Goal: Task Accomplishment & Management: Manage account settings

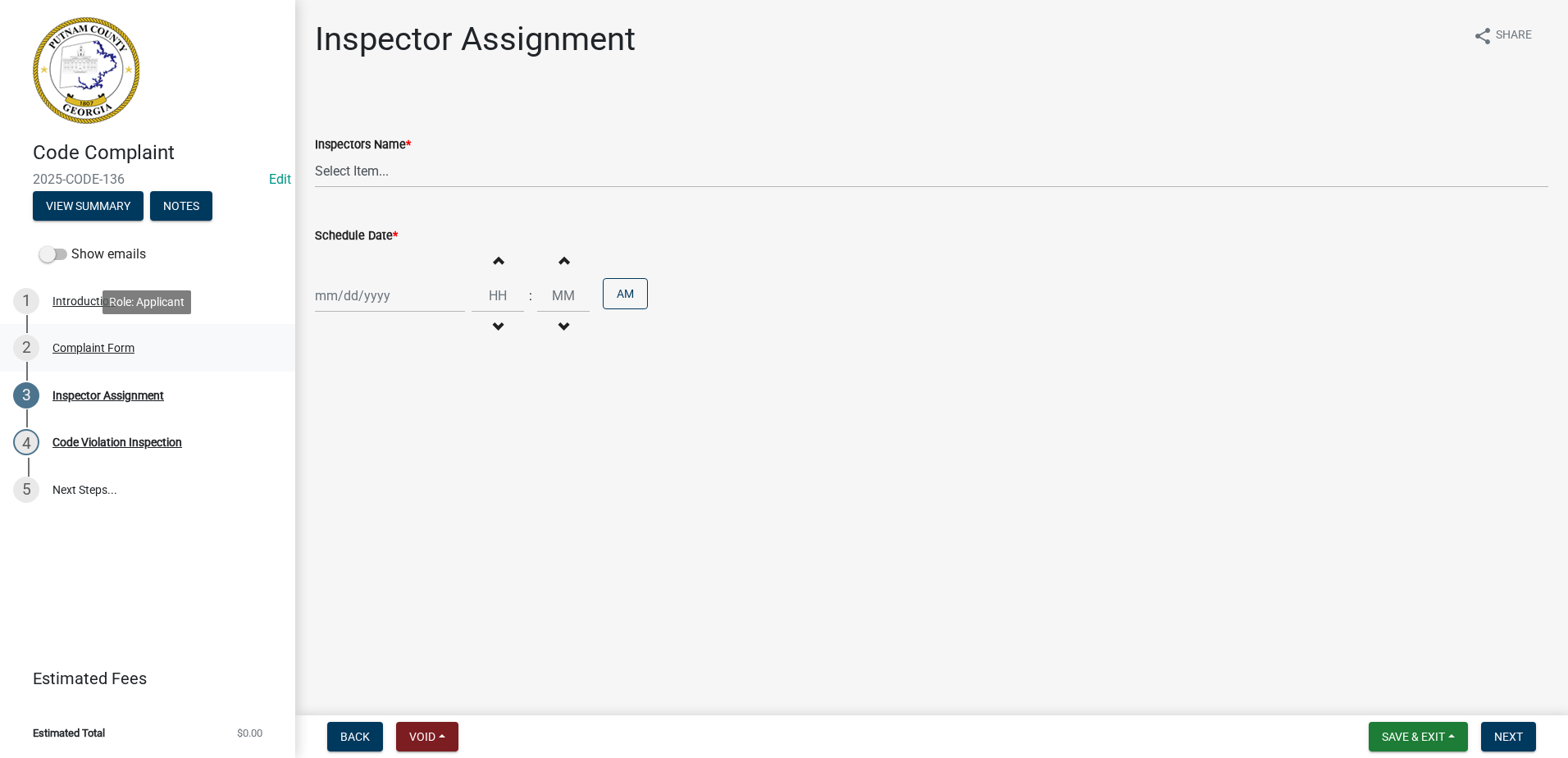
click at [105, 344] on div "Complaint Form" at bounding box center [93, 347] width 82 height 12
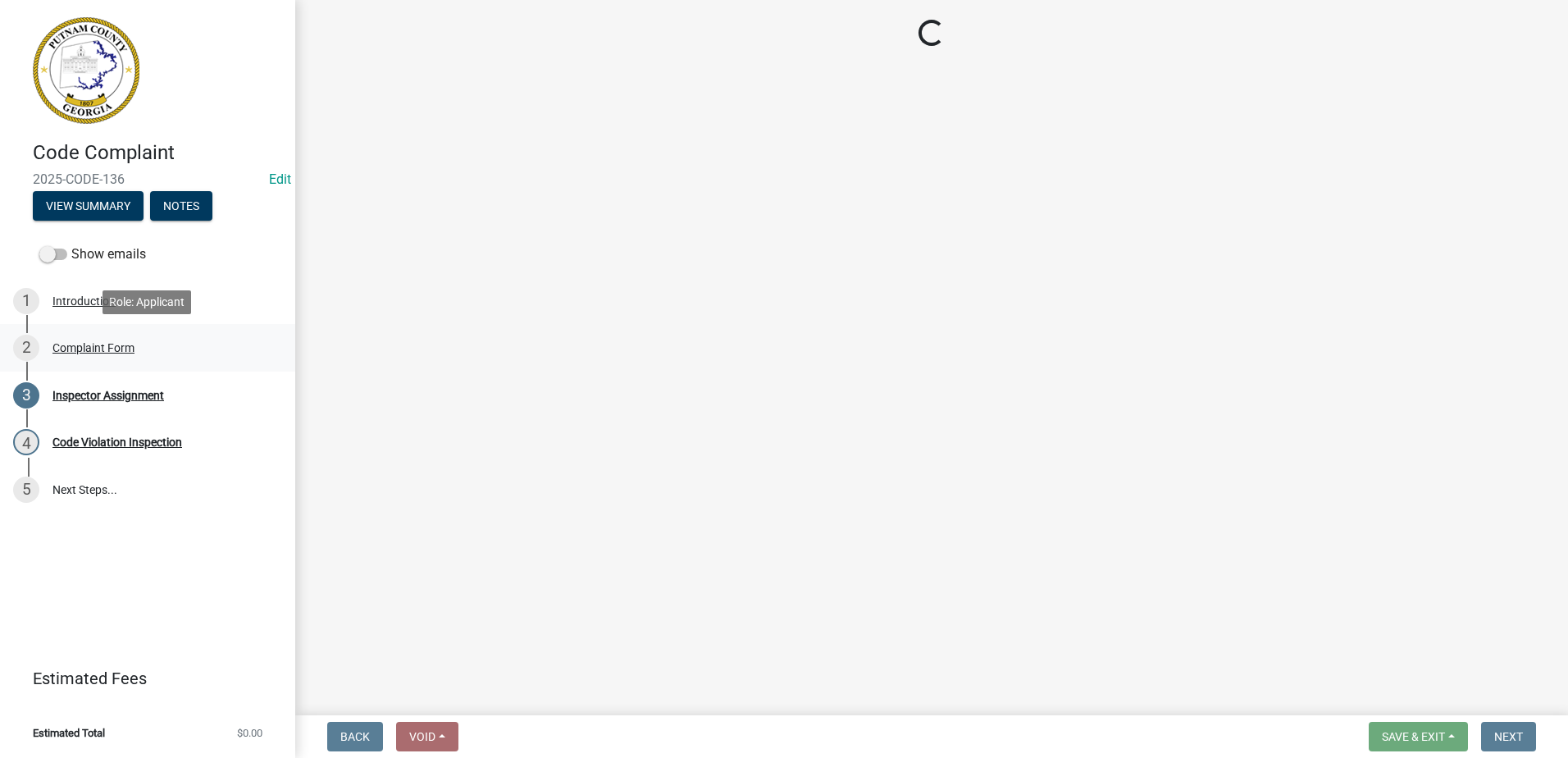
select select "76170ab1-b25a-468b-8231-d5eb0e85b261"
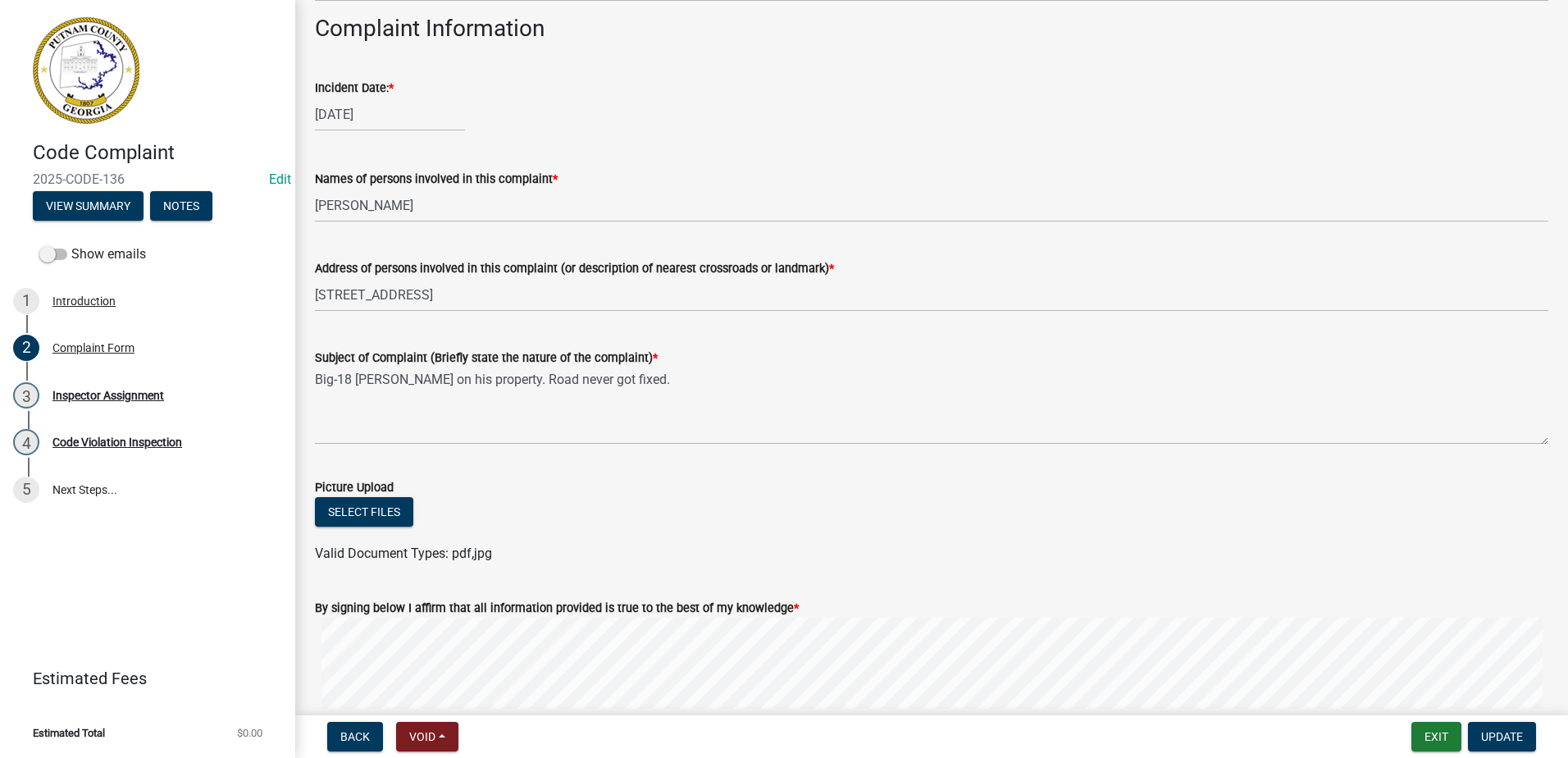
scroll to position [497, 0]
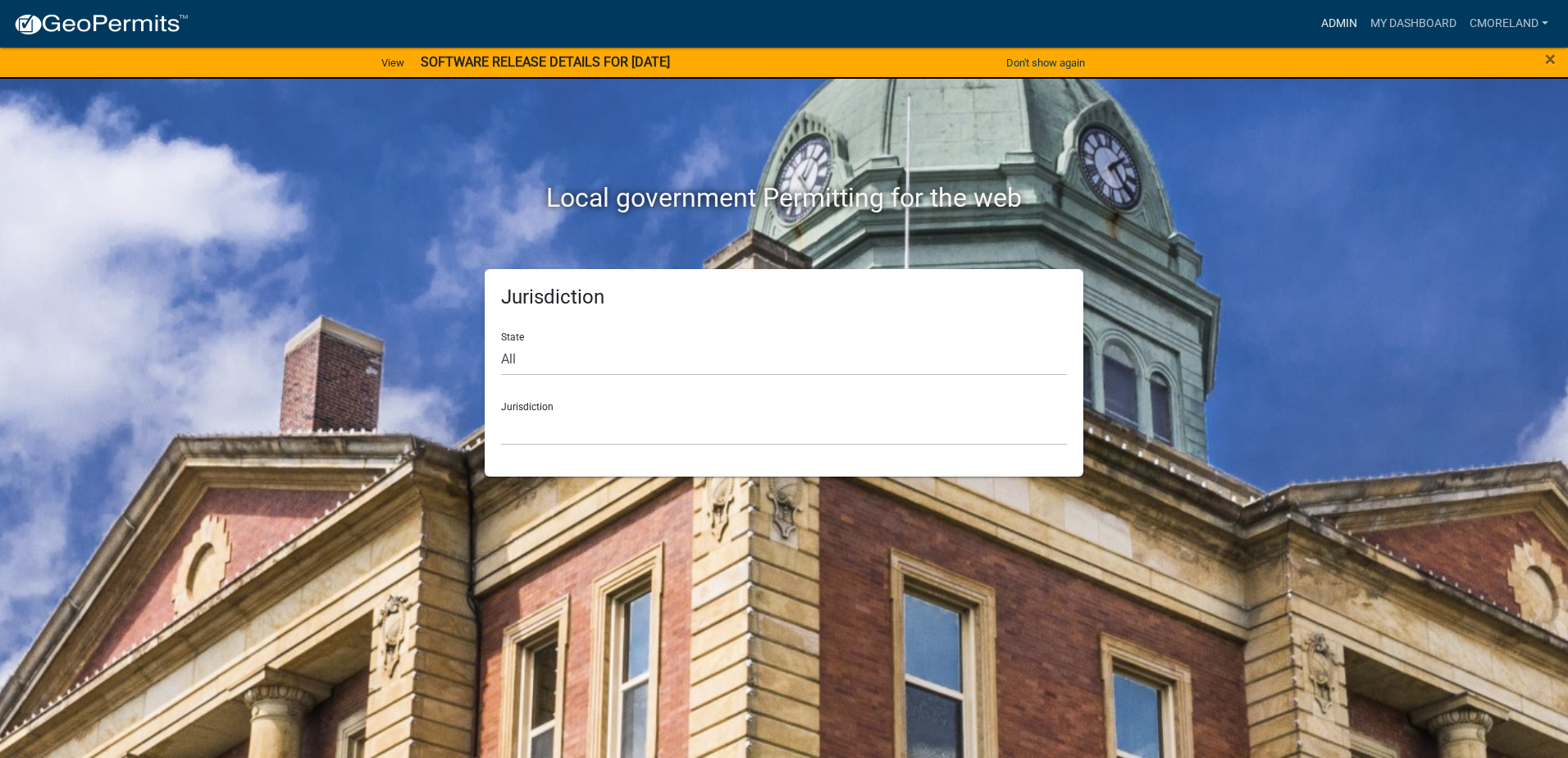
click at [1335, 22] on link "Admin" at bounding box center [1340, 23] width 49 height 31
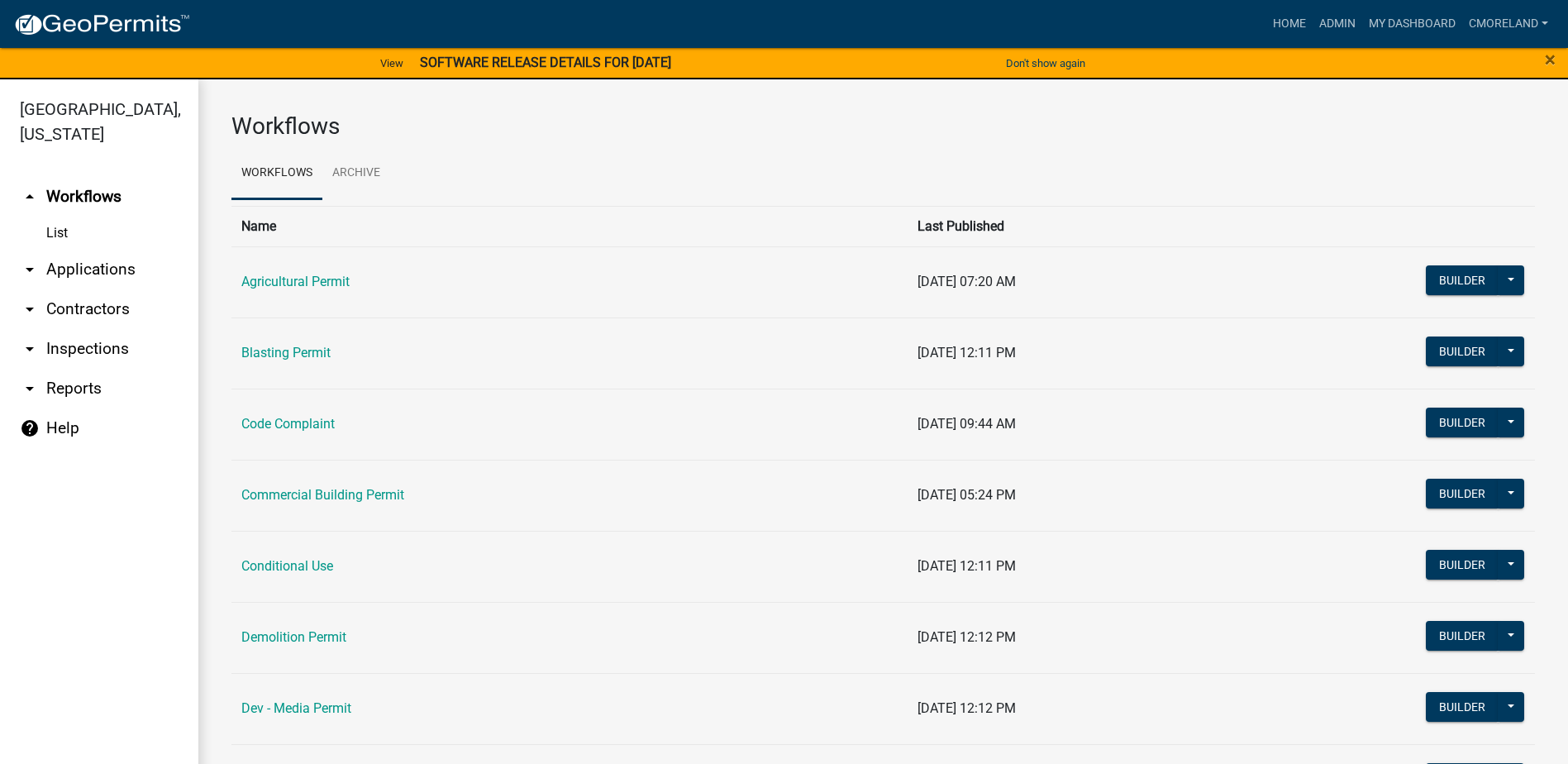
click at [110, 269] on link "arrow_drop_down Applications" at bounding box center [99, 269] width 198 height 40
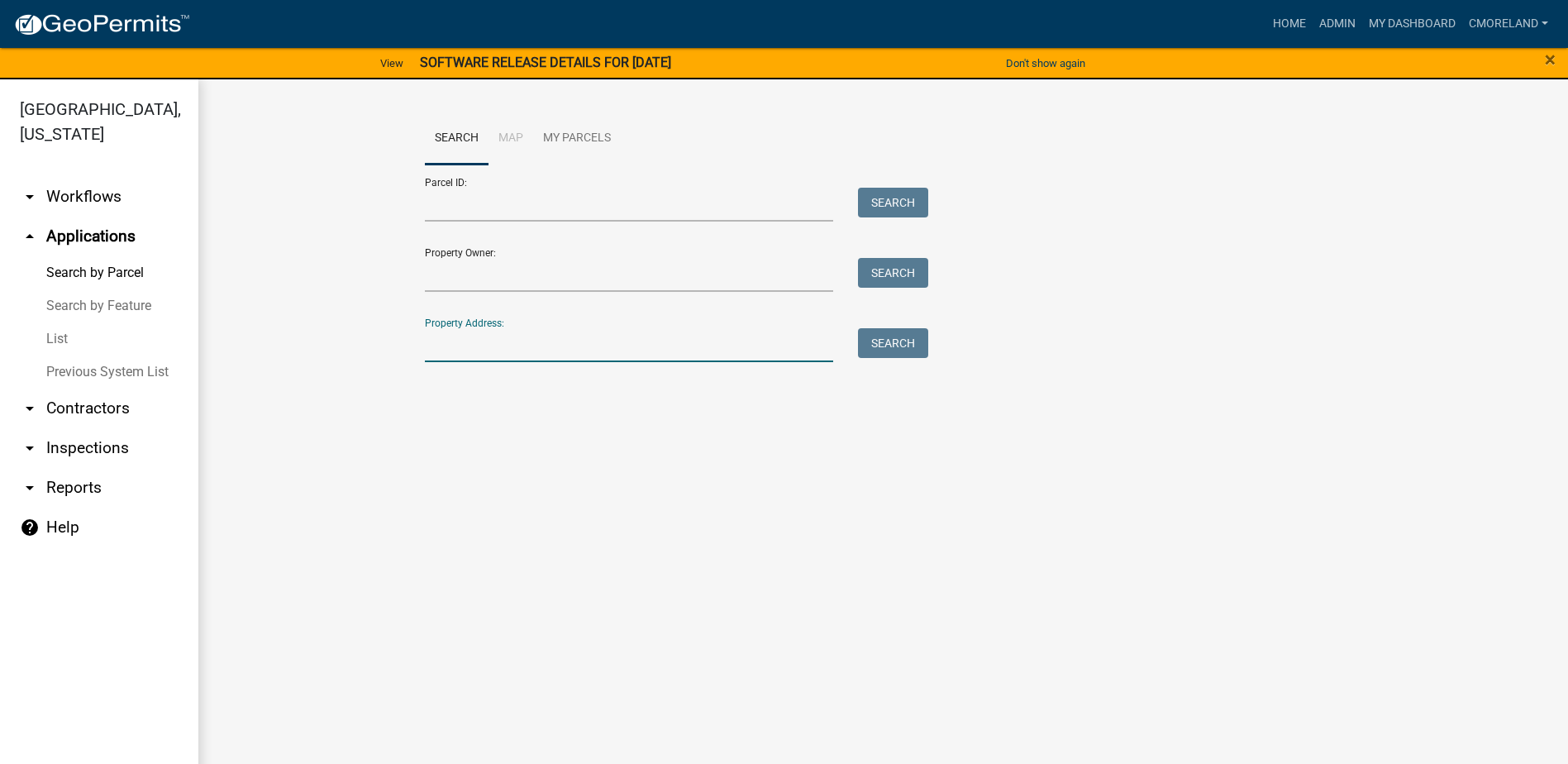
click at [453, 346] on input "Property Address:" at bounding box center [629, 344] width 409 height 34
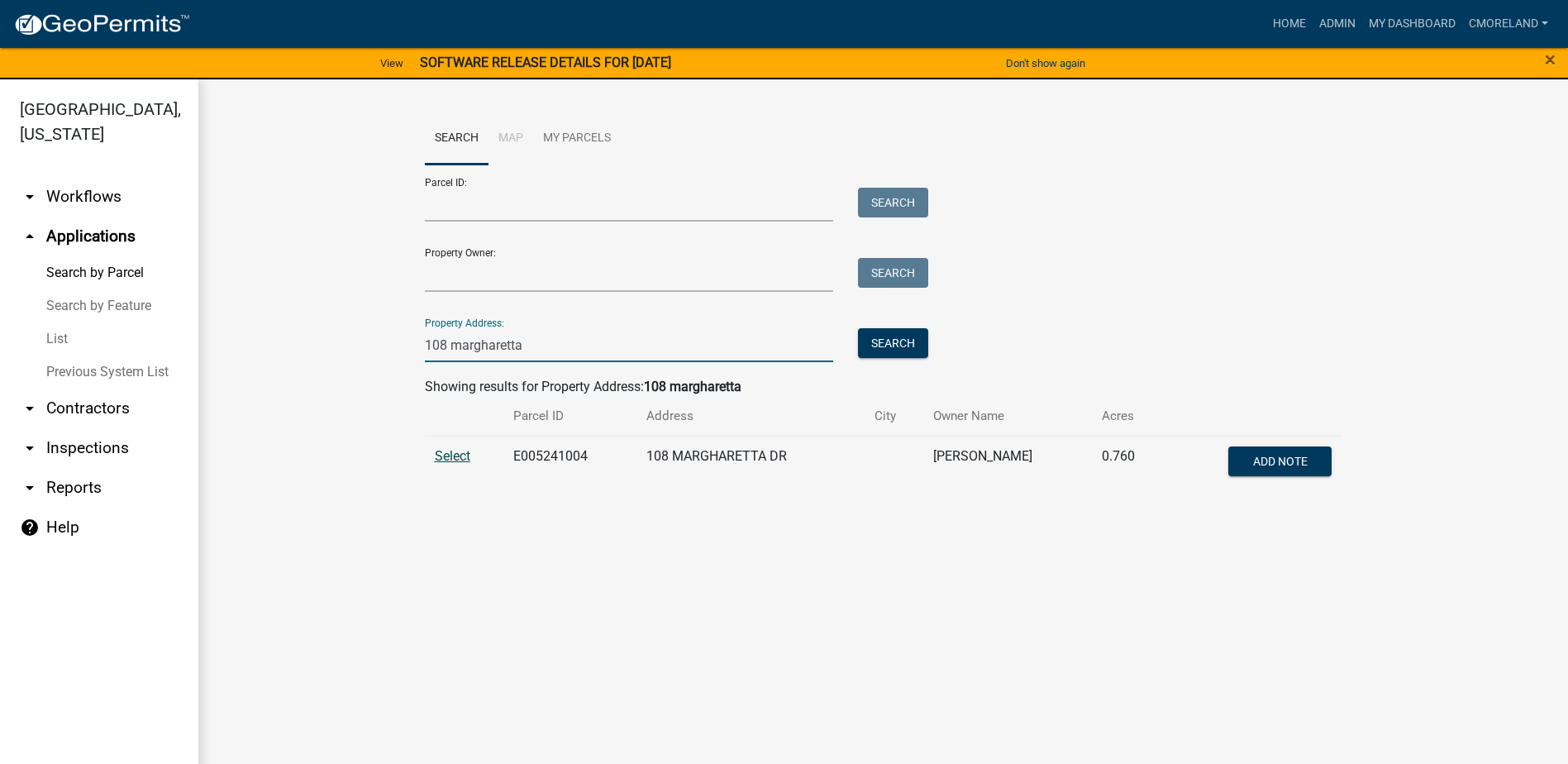
type input "108 margharetta"
click at [448, 458] on span "Select" at bounding box center [452, 455] width 35 height 15
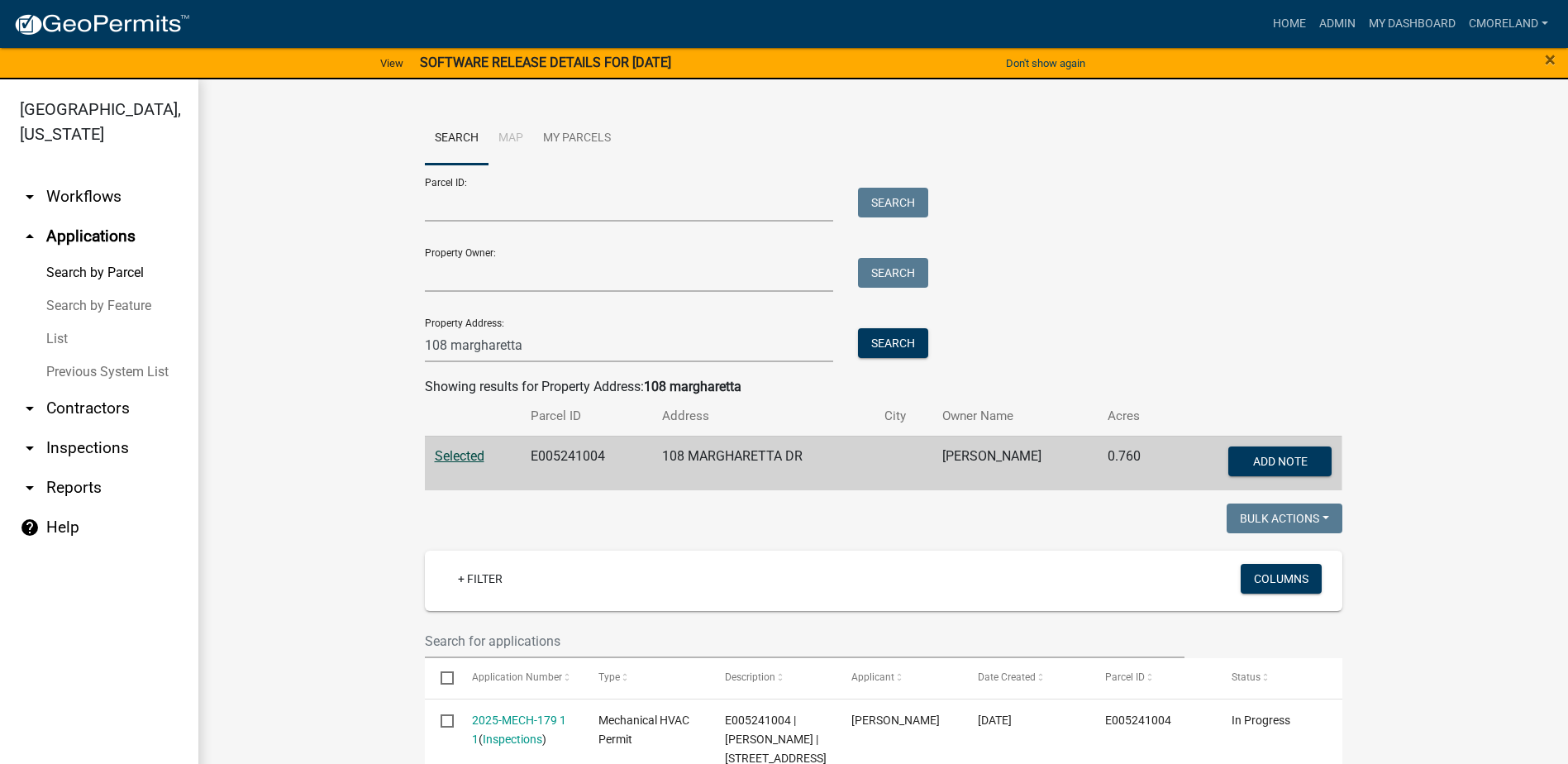
click at [97, 445] on link "arrow_drop_down Inspections" at bounding box center [99, 448] width 198 height 40
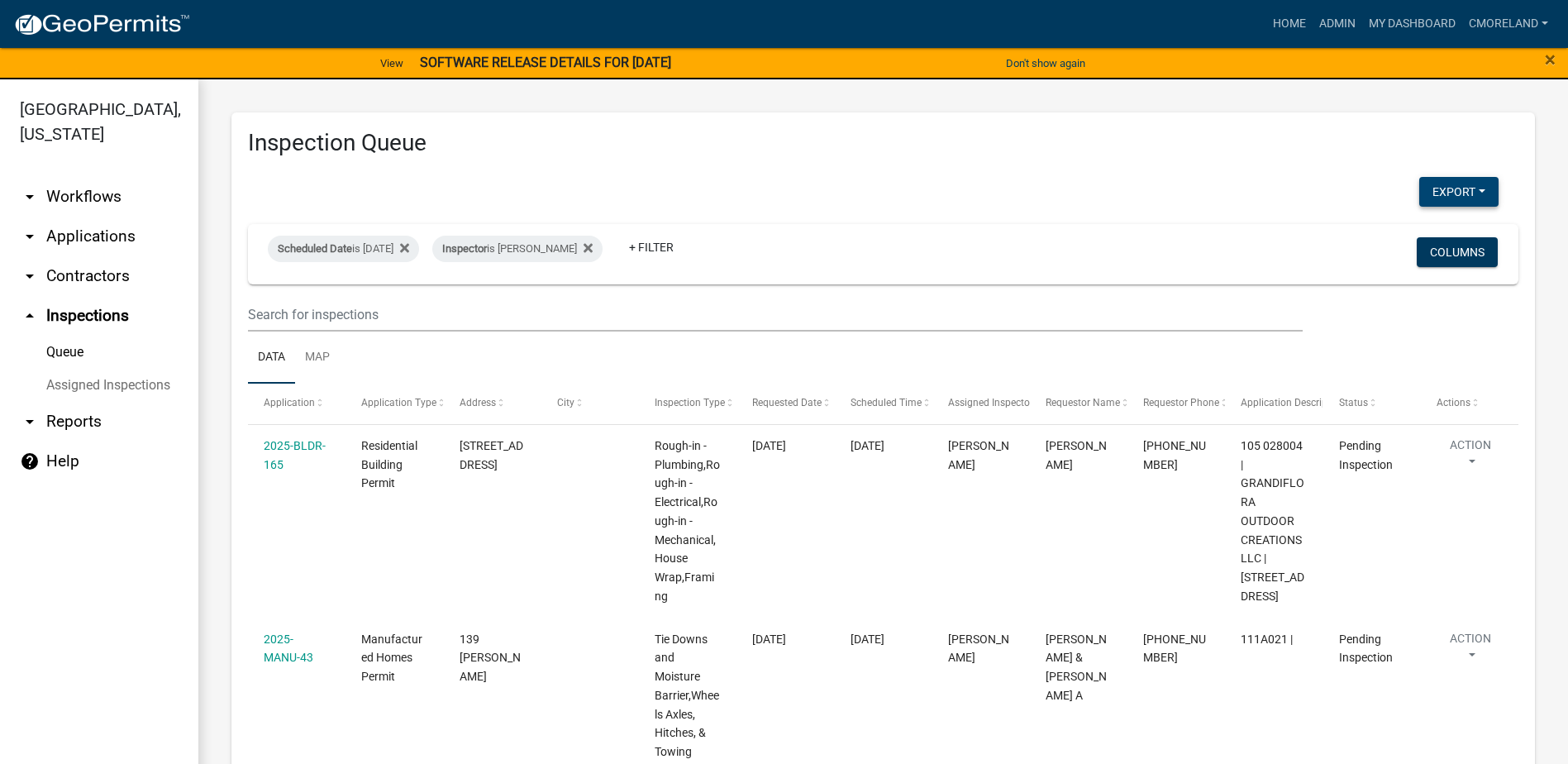
click at [1454, 192] on button "Export" at bounding box center [1459, 191] width 80 height 30
click at [1377, 231] on button "Excel Format (.xlsx)" at bounding box center [1421, 235] width 155 height 40
click at [417, 248] on div "Scheduled Date is [DATE]" at bounding box center [343, 248] width 151 height 26
click at [603, 247] on div "Inspector is [PERSON_NAME]" at bounding box center [518, 248] width 170 height 26
select select "a0ea4169-8540-4a2c-b9f4-cf4c1ffdeb95"
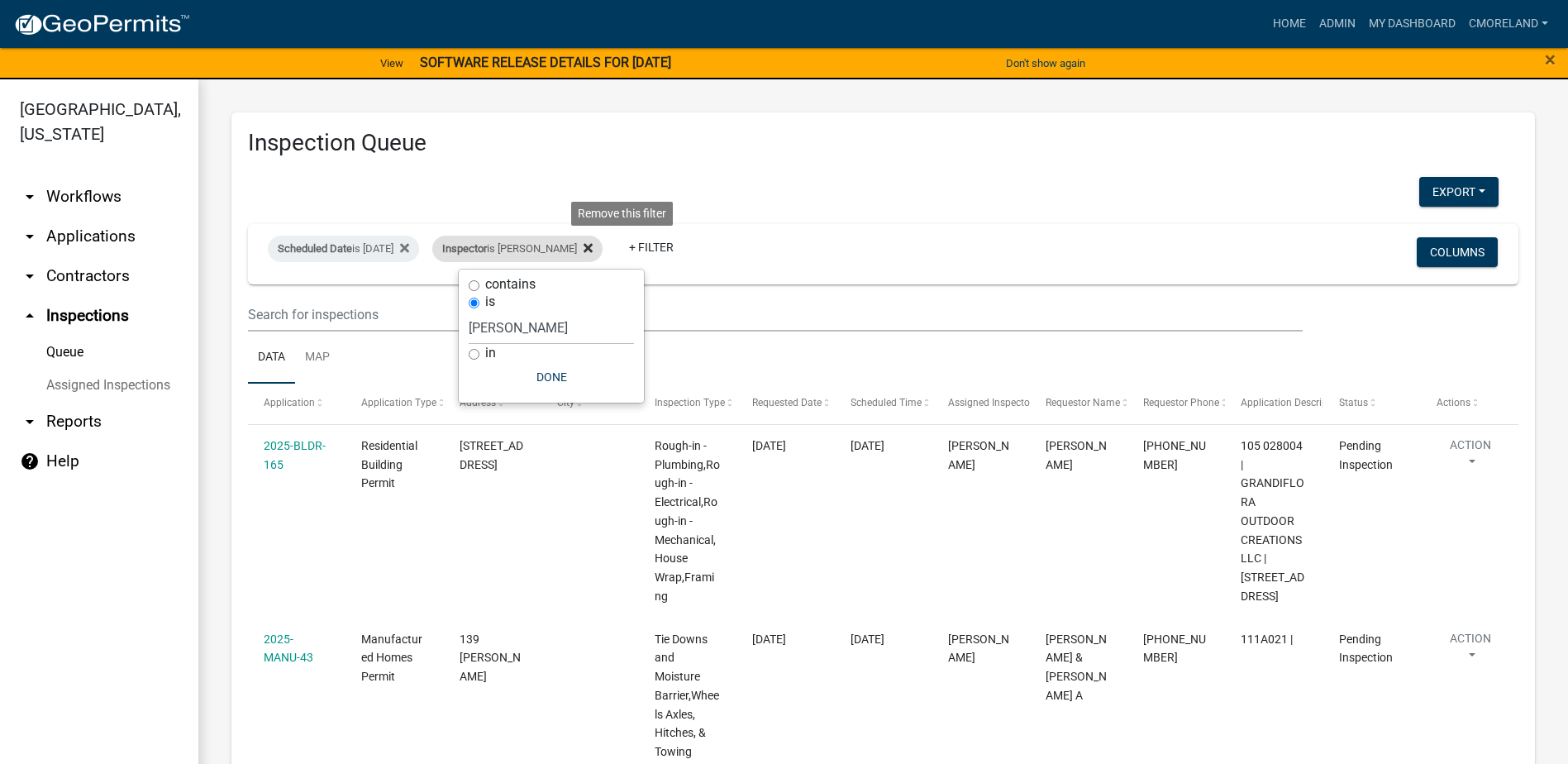
click at [593, 249] on icon at bounding box center [588, 248] width 9 height 9
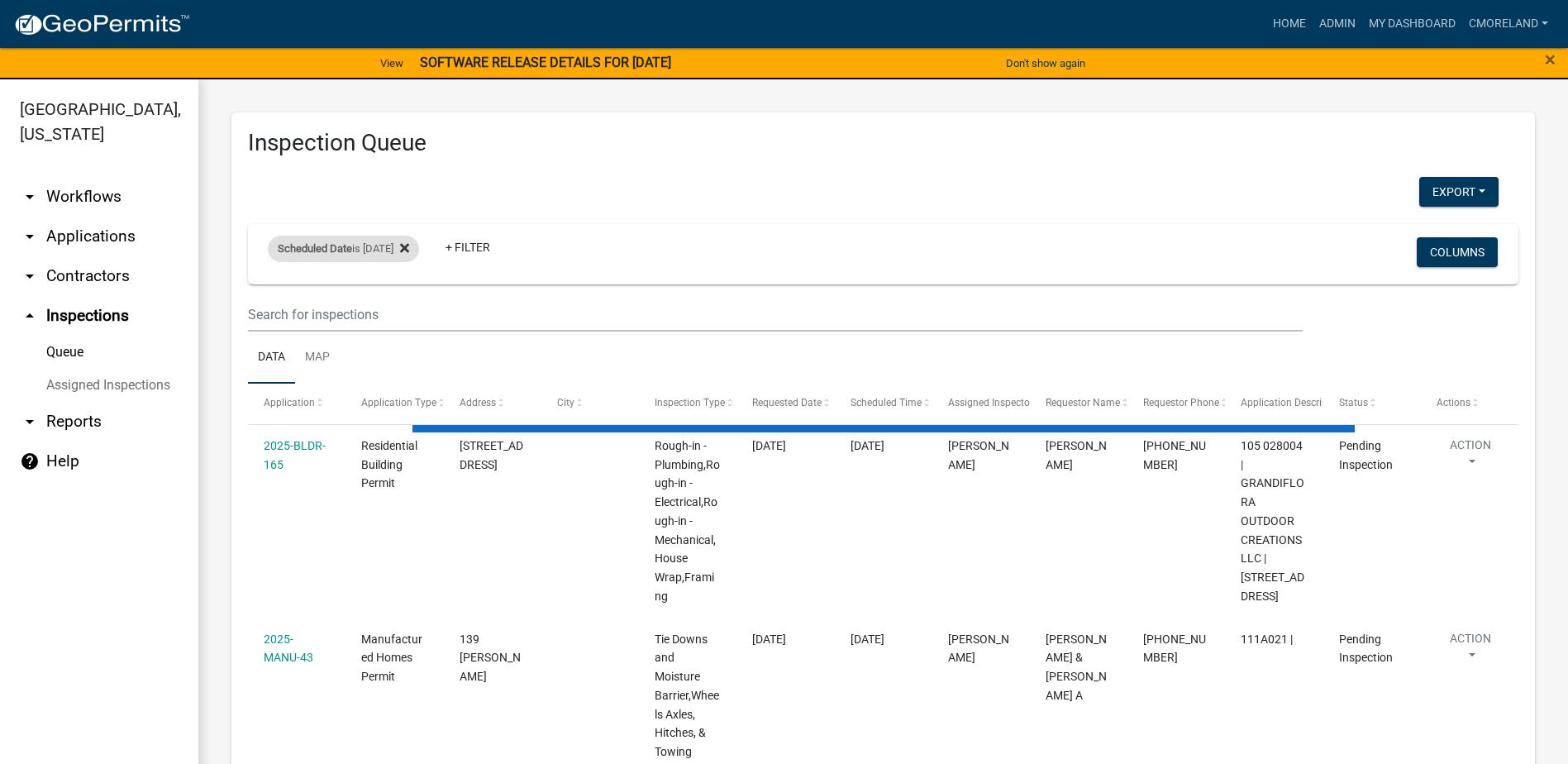
select select "2: 50"
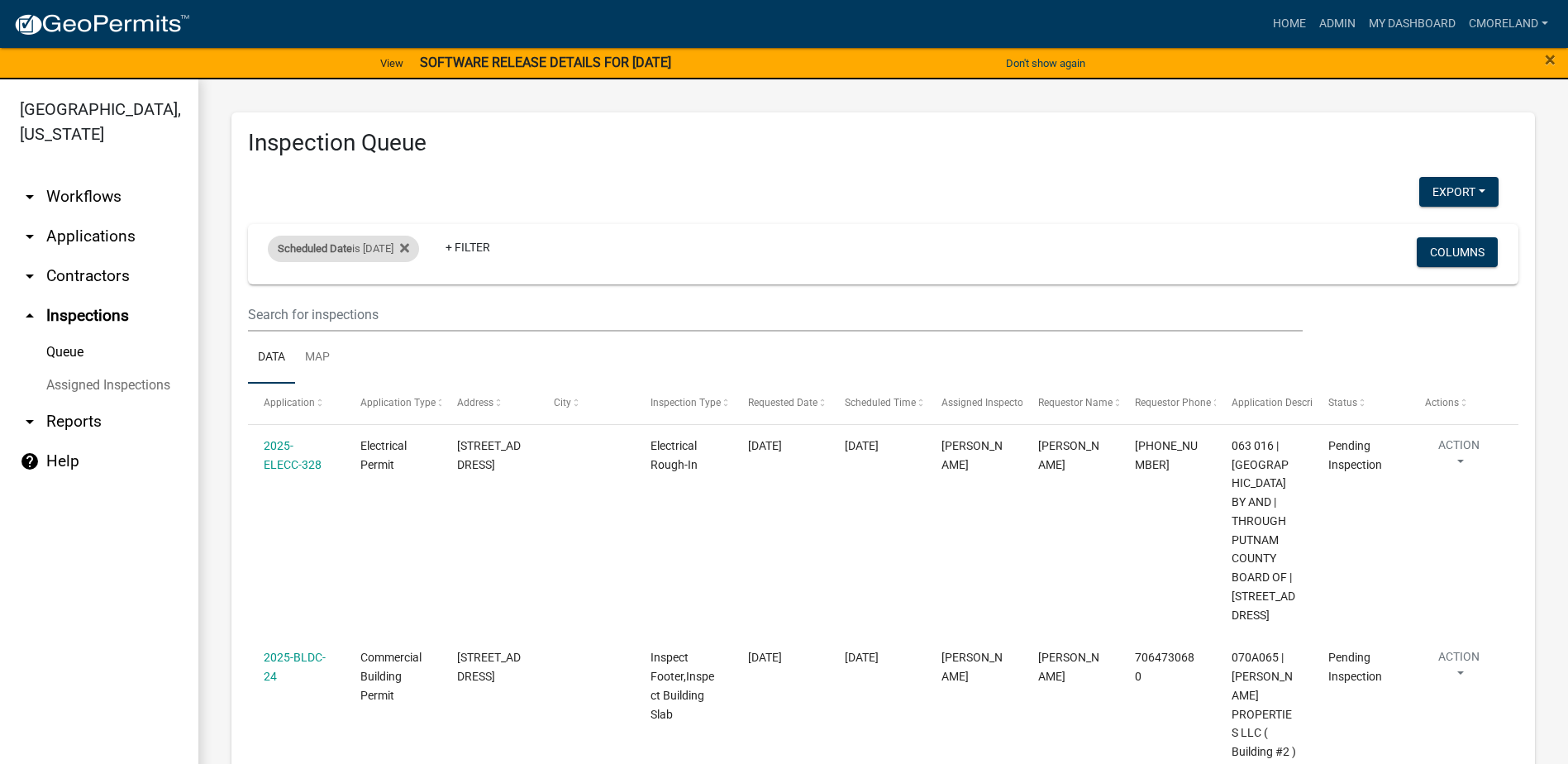
click at [412, 248] on div "Scheduled Date is [DATE]" at bounding box center [343, 248] width 151 height 26
click at [407, 309] on input "[DATE]" at bounding box center [358, 310] width 116 height 34
type input "[DATE]"
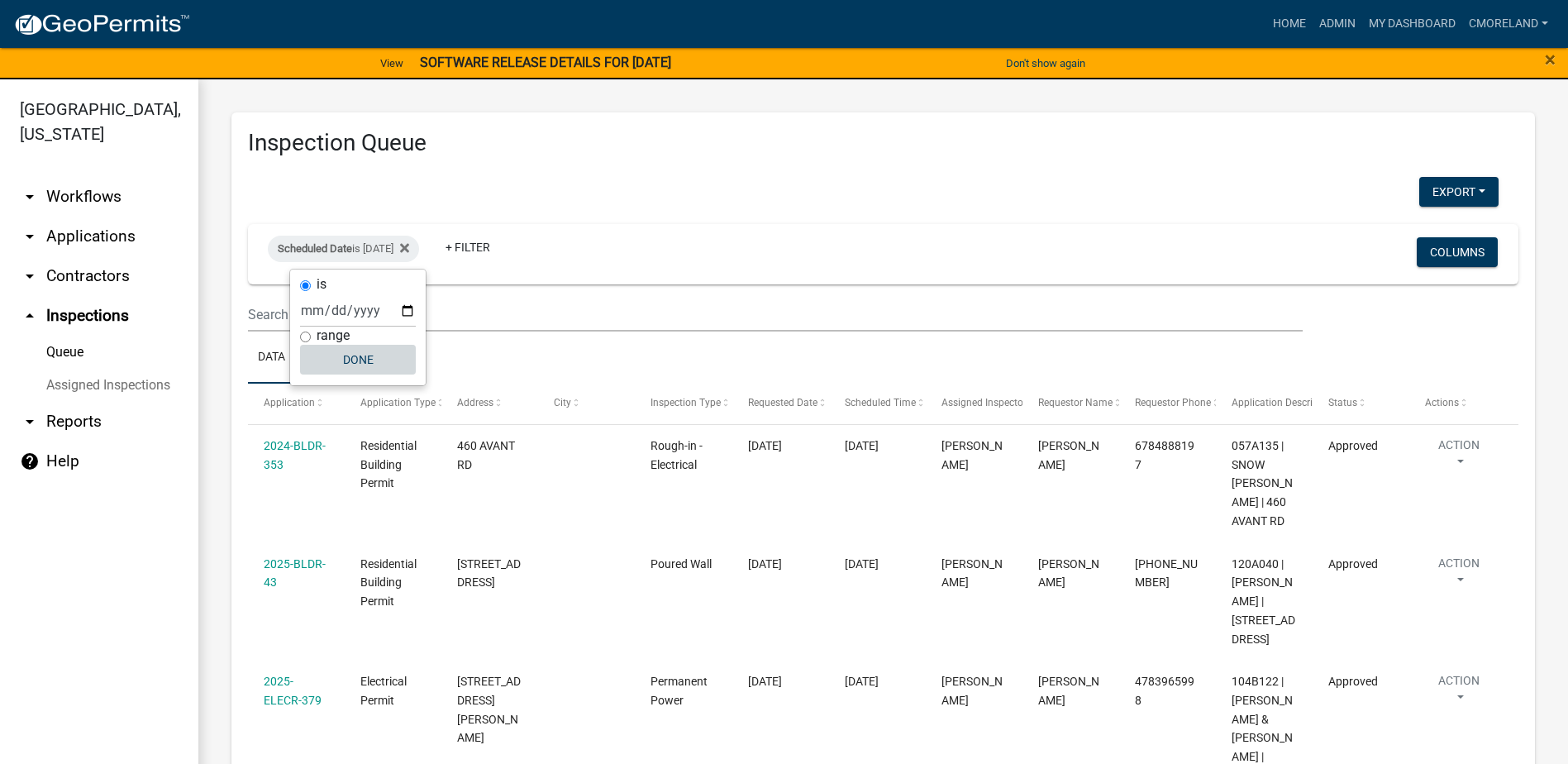
click at [356, 354] on button "Done" at bounding box center [358, 359] width 116 height 30
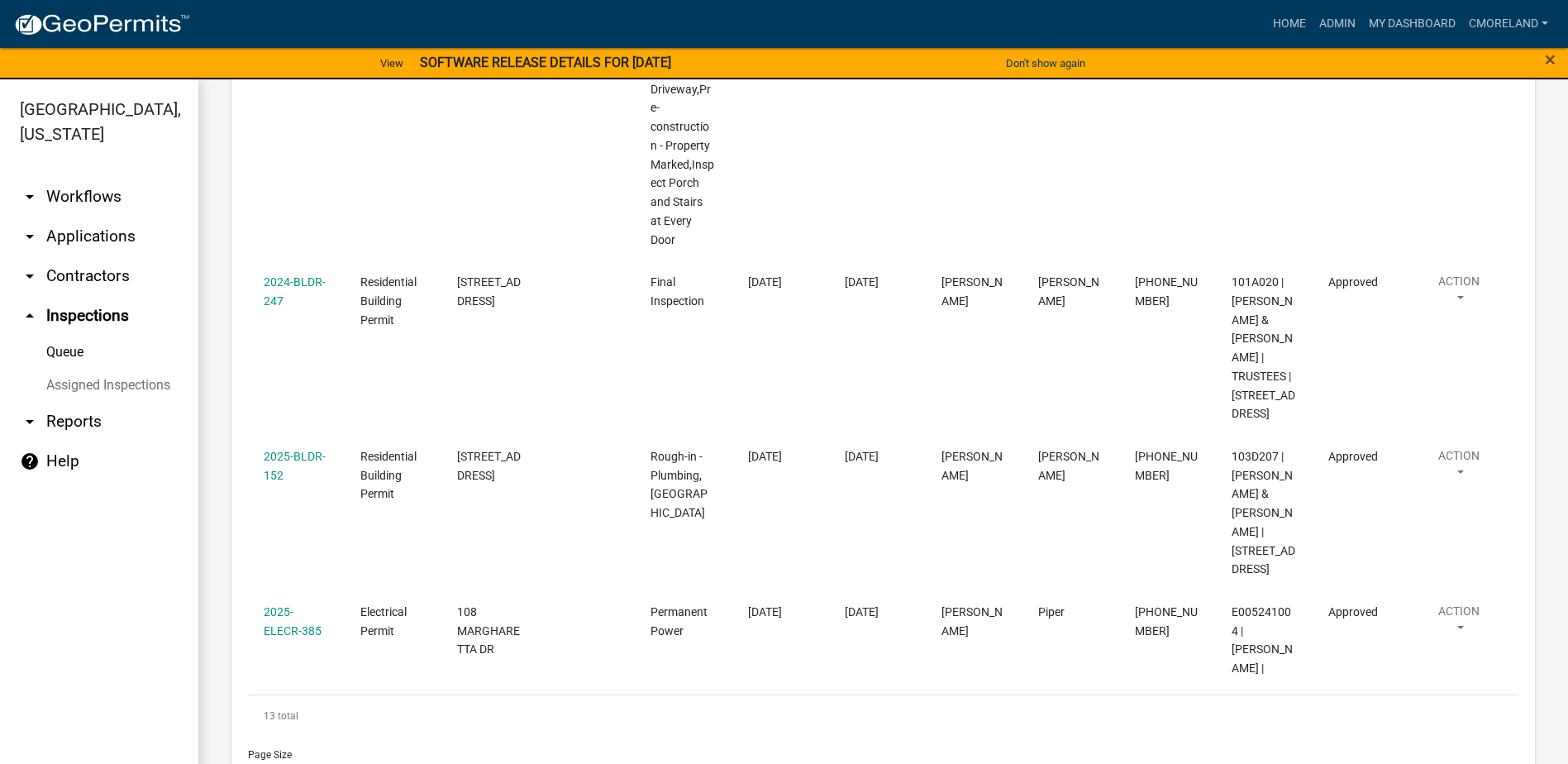
scroll to position [2149, 0]
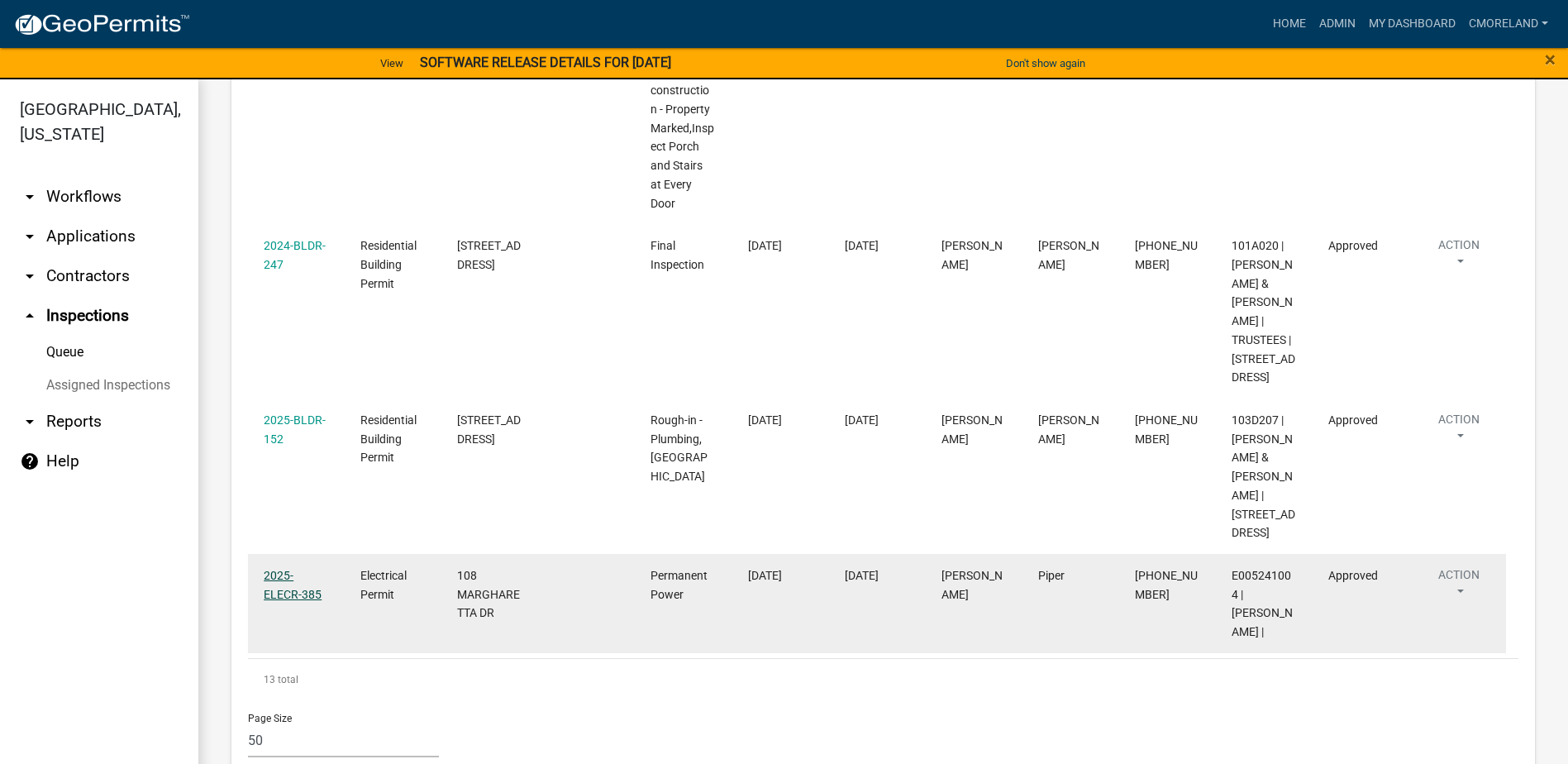
click at [287, 601] on link "2025-ELECR-385" at bounding box center [293, 585] width 58 height 33
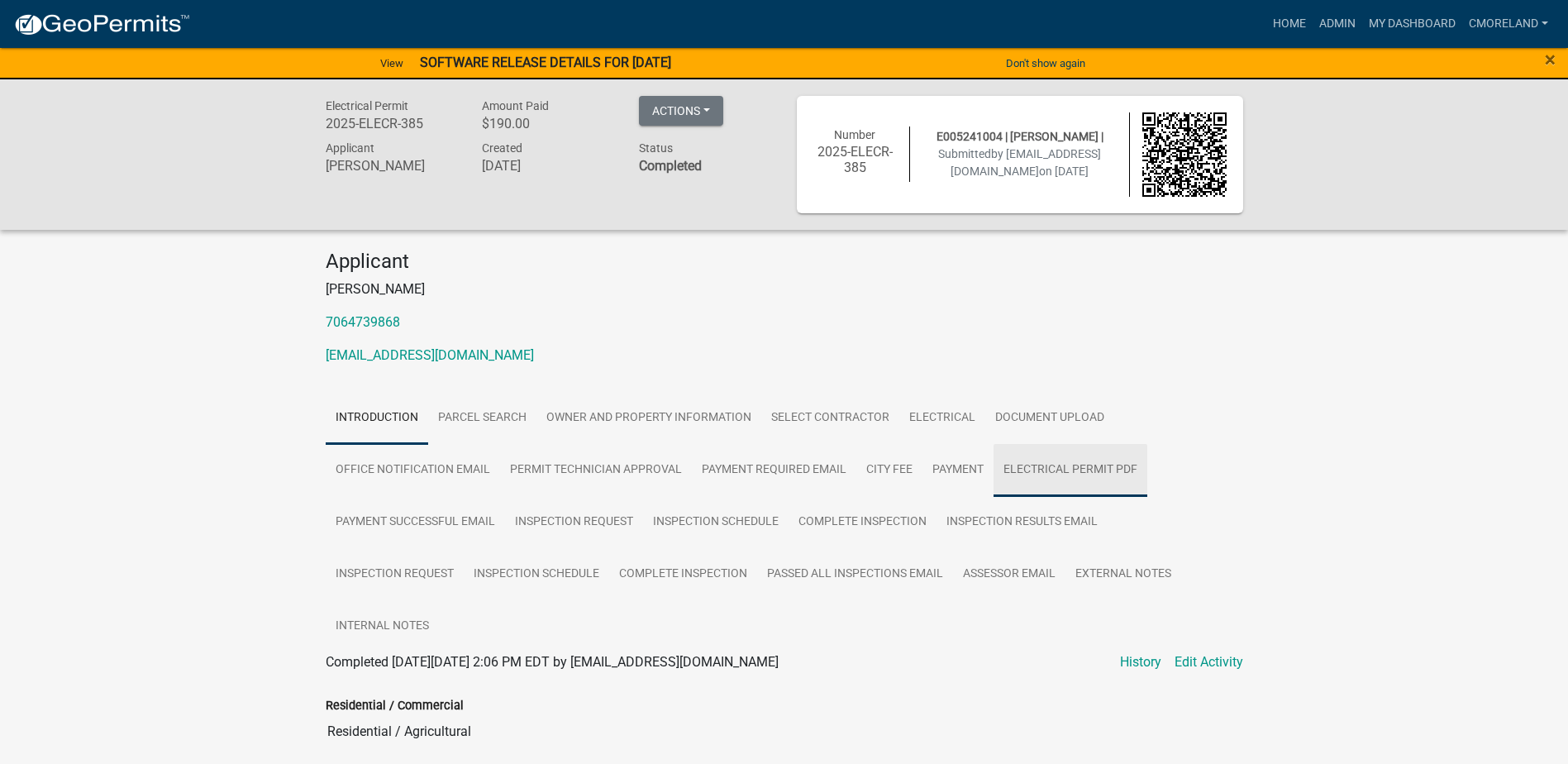
click at [1093, 467] on link "Electrical Permit PDF" at bounding box center [1070, 470] width 154 height 53
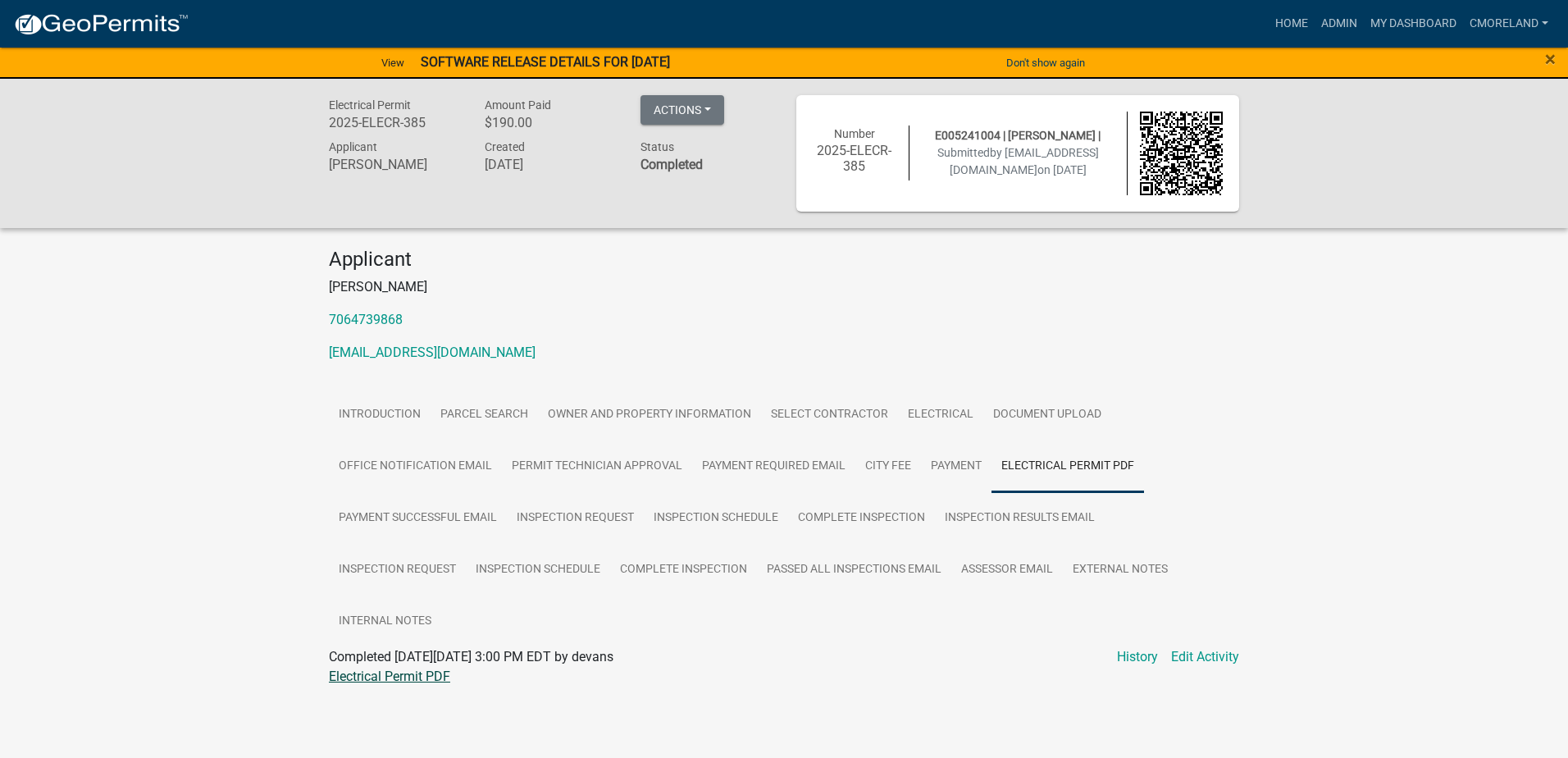
click at [409, 671] on link "Electrical Permit PDF" at bounding box center [390, 675] width 121 height 15
click at [415, 570] on link "Inspection Request" at bounding box center [398, 570] width 137 height 52
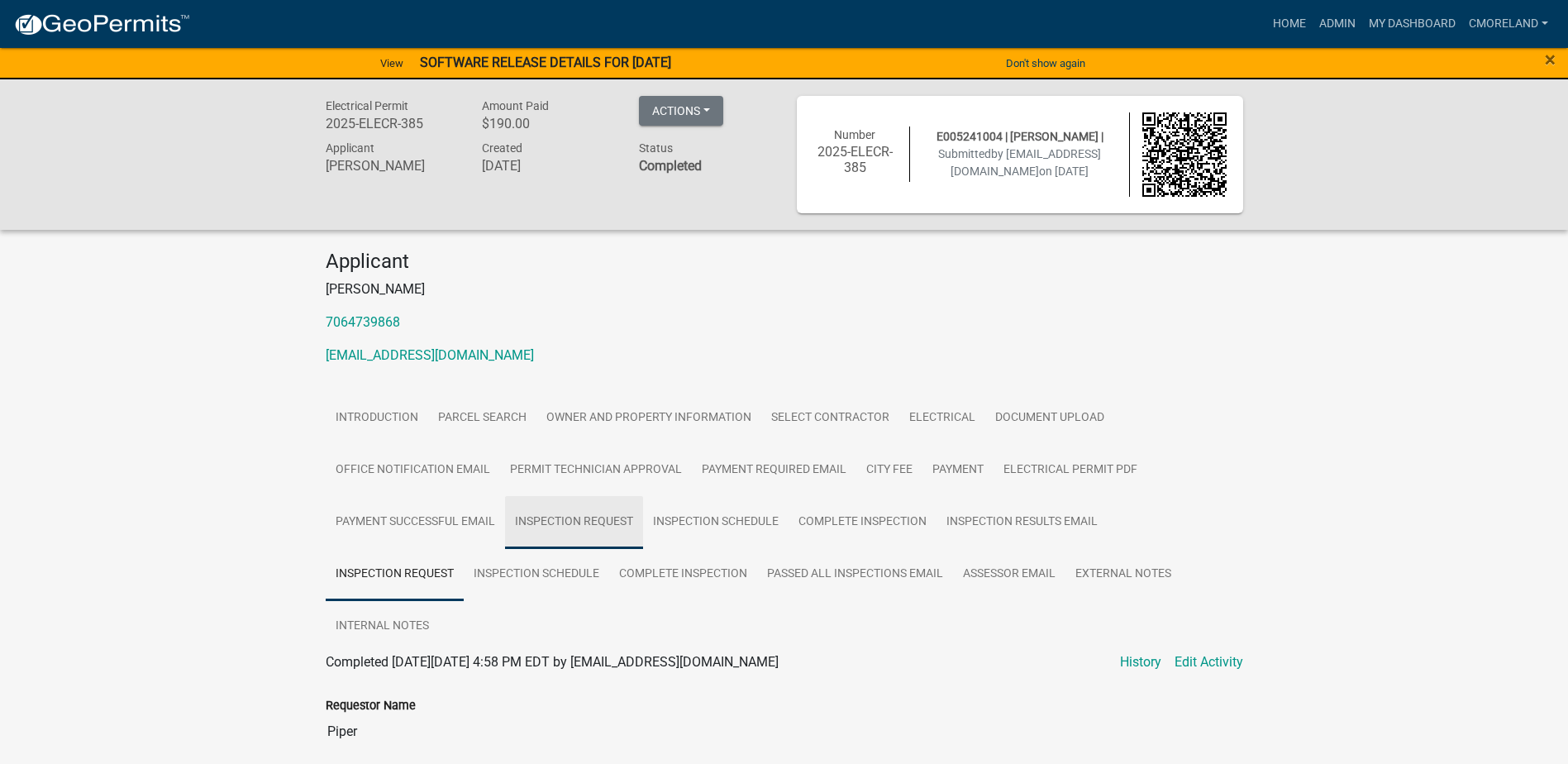
click at [614, 519] on link "Inspection Request" at bounding box center [574, 522] width 138 height 53
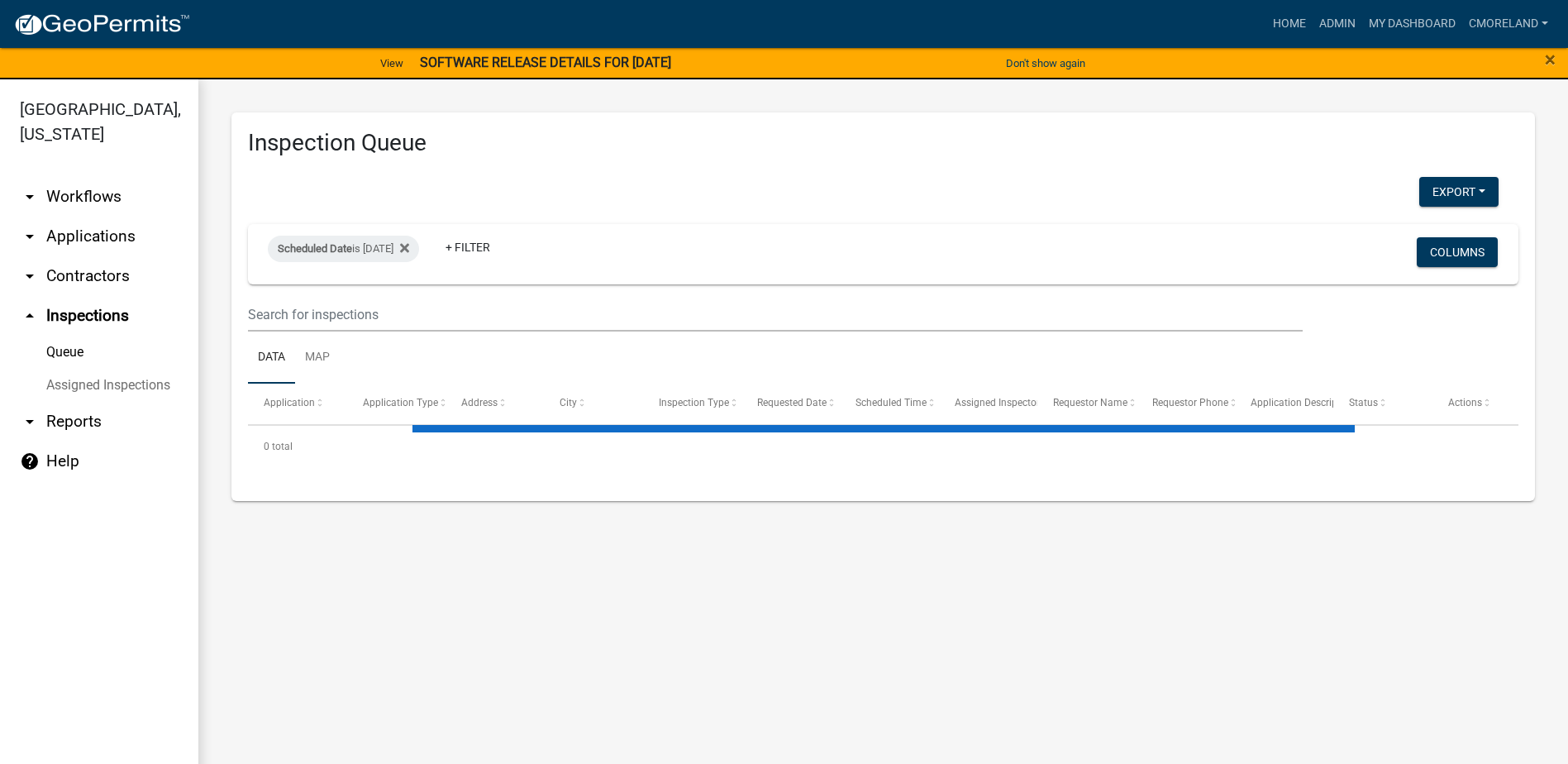
select select "2: 50"
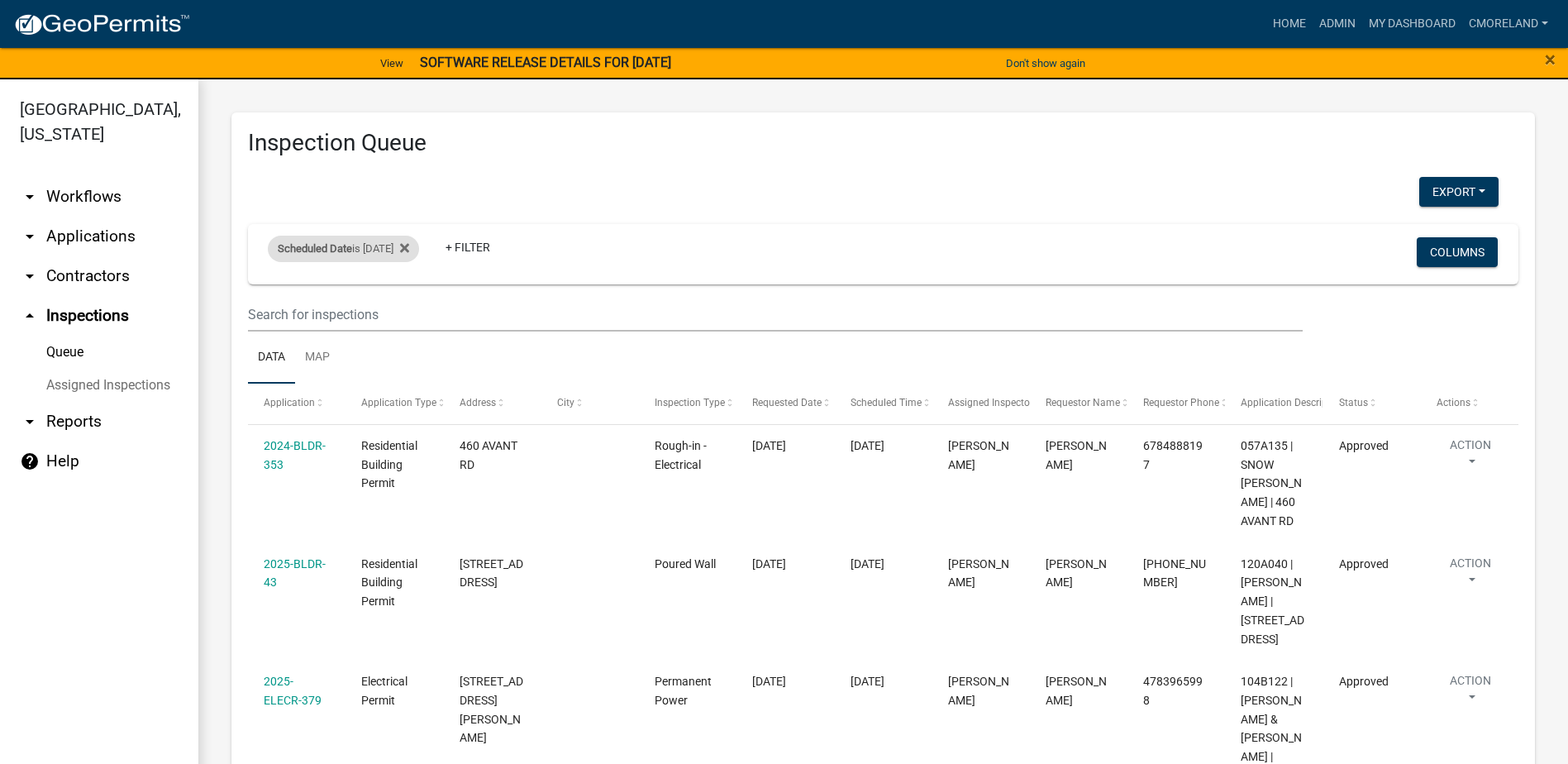
click at [413, 249] on div "Scheduled Date is [DATE]" at bounding box center [343, 248] width 151 height 26
click at [408, 309] on input "[DATE]" at bounding box center [358, 310] width 116 height 34
type input "[DATE]"
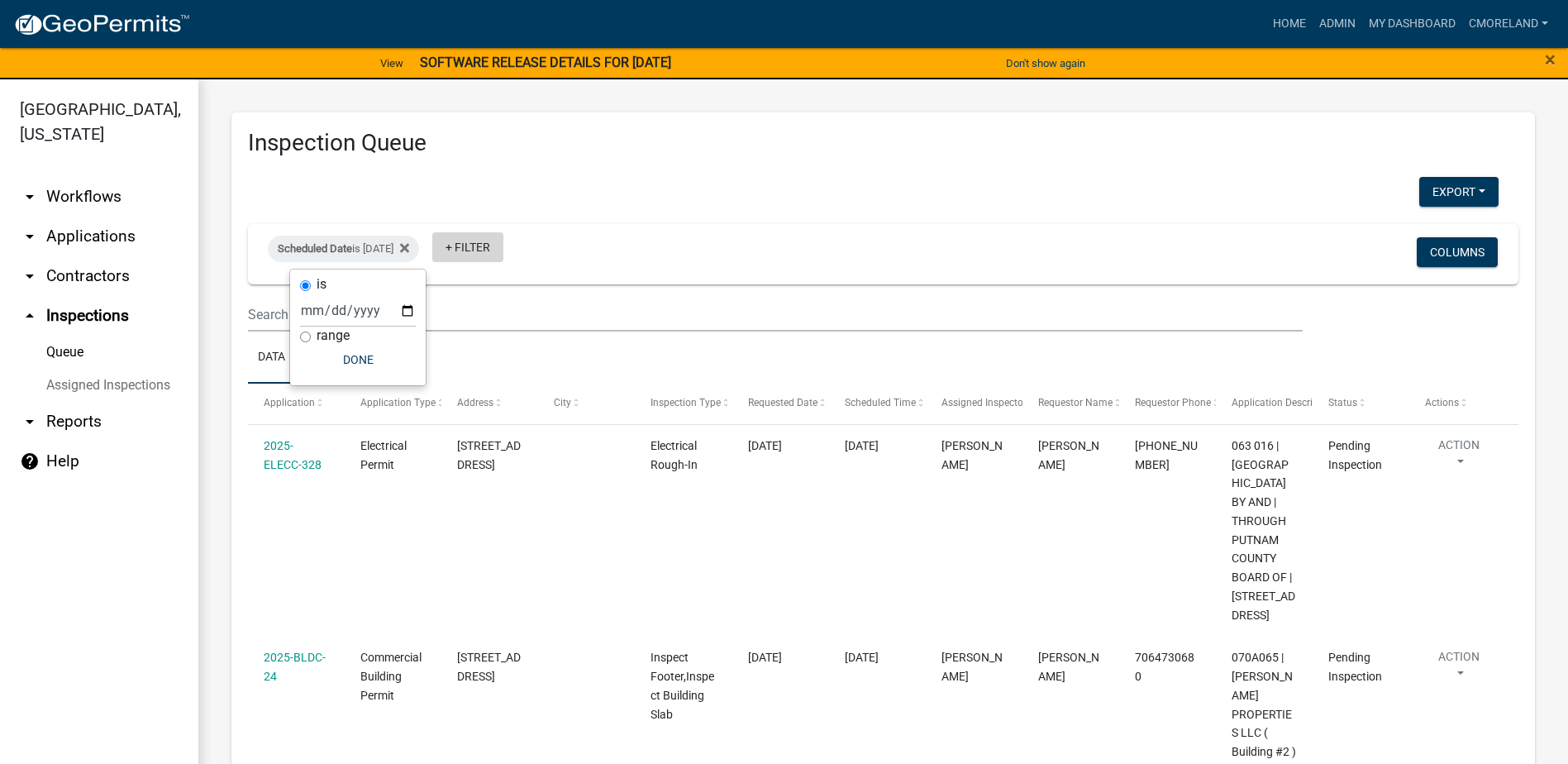
click at [500, 247] on link "+ Filter" at bounding box center [468, 247] width 71 height 30
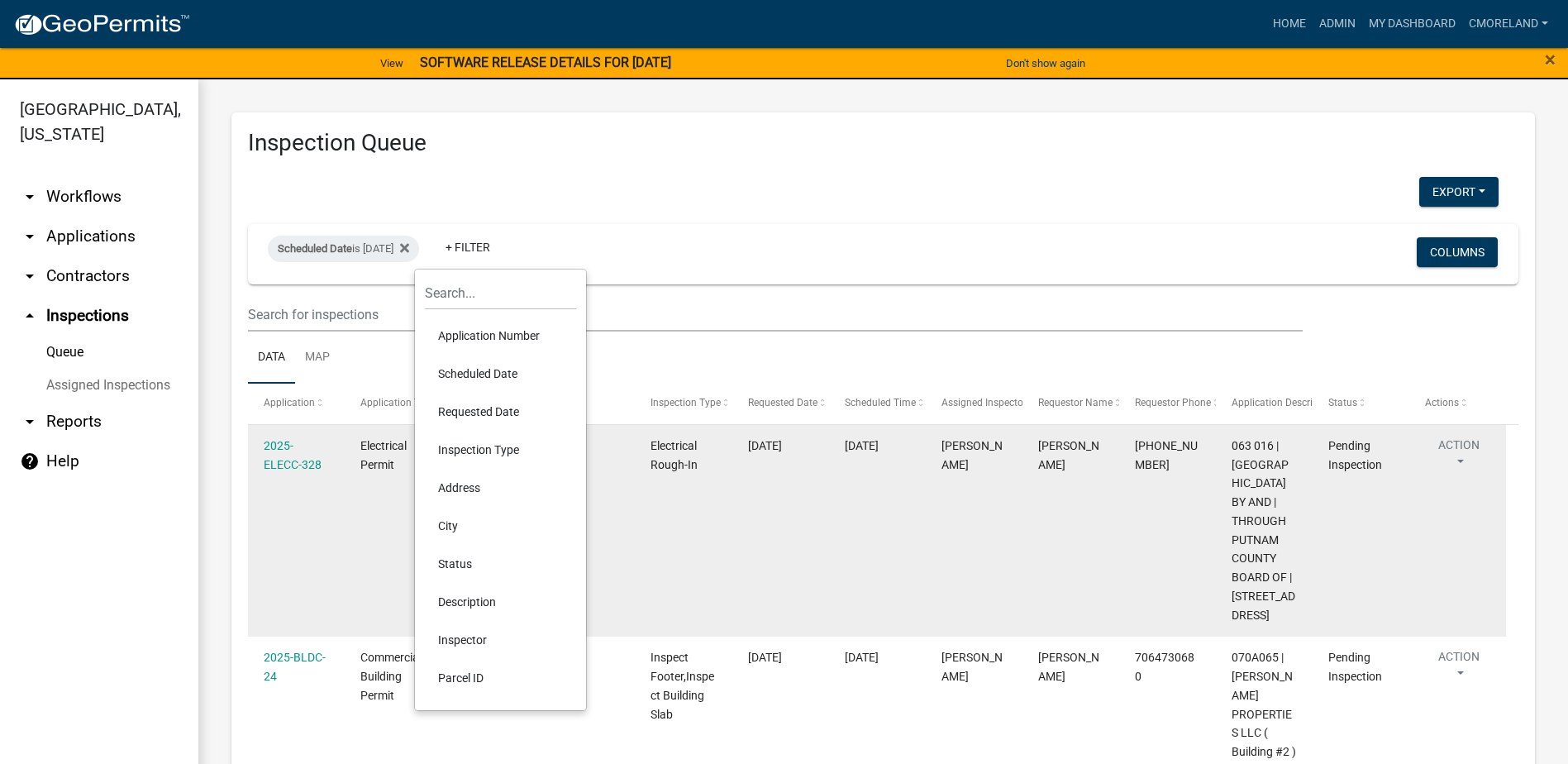
click at [467, 636] on li "Inspector" at bounding box center [500, 640] width 151 height 38
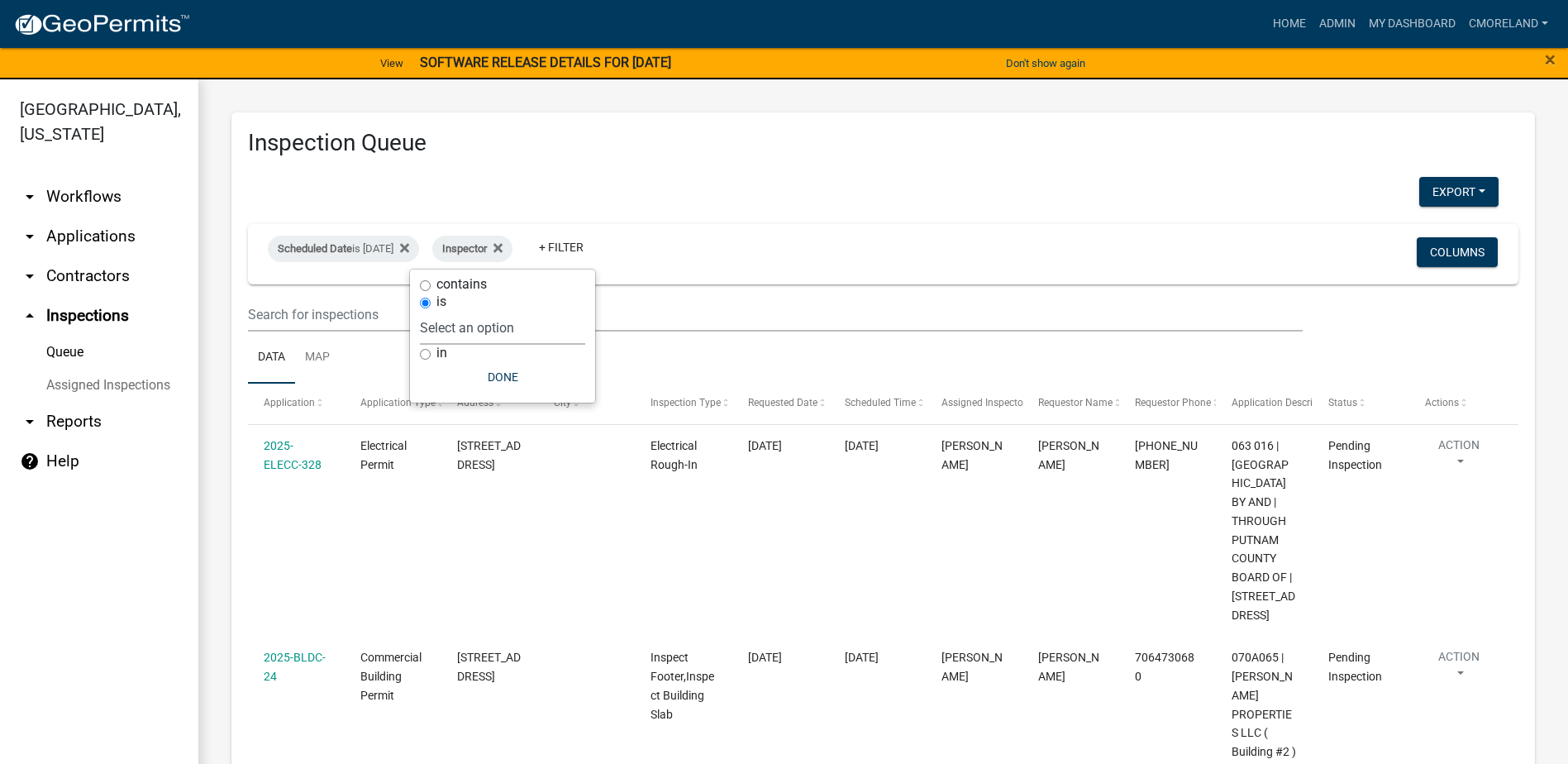
click at [536, 321] on select "Select an option None [PERSON_NAME] [PERSON_NAME] [PERSON_NAME] Quistan [PERSON…" at bounding box center [502, 327] width 165 height 34
select select "a0ea4169-8540-4a2c-b9f4-cf4c1ffdeb95"
click at [469, 311] on select "Select an option None [PERSON_NAME] [PERSON_NAME] [PERSON_NAME] Quistan [PERSON…" at bounding box center [502, 327] width 165 height 34
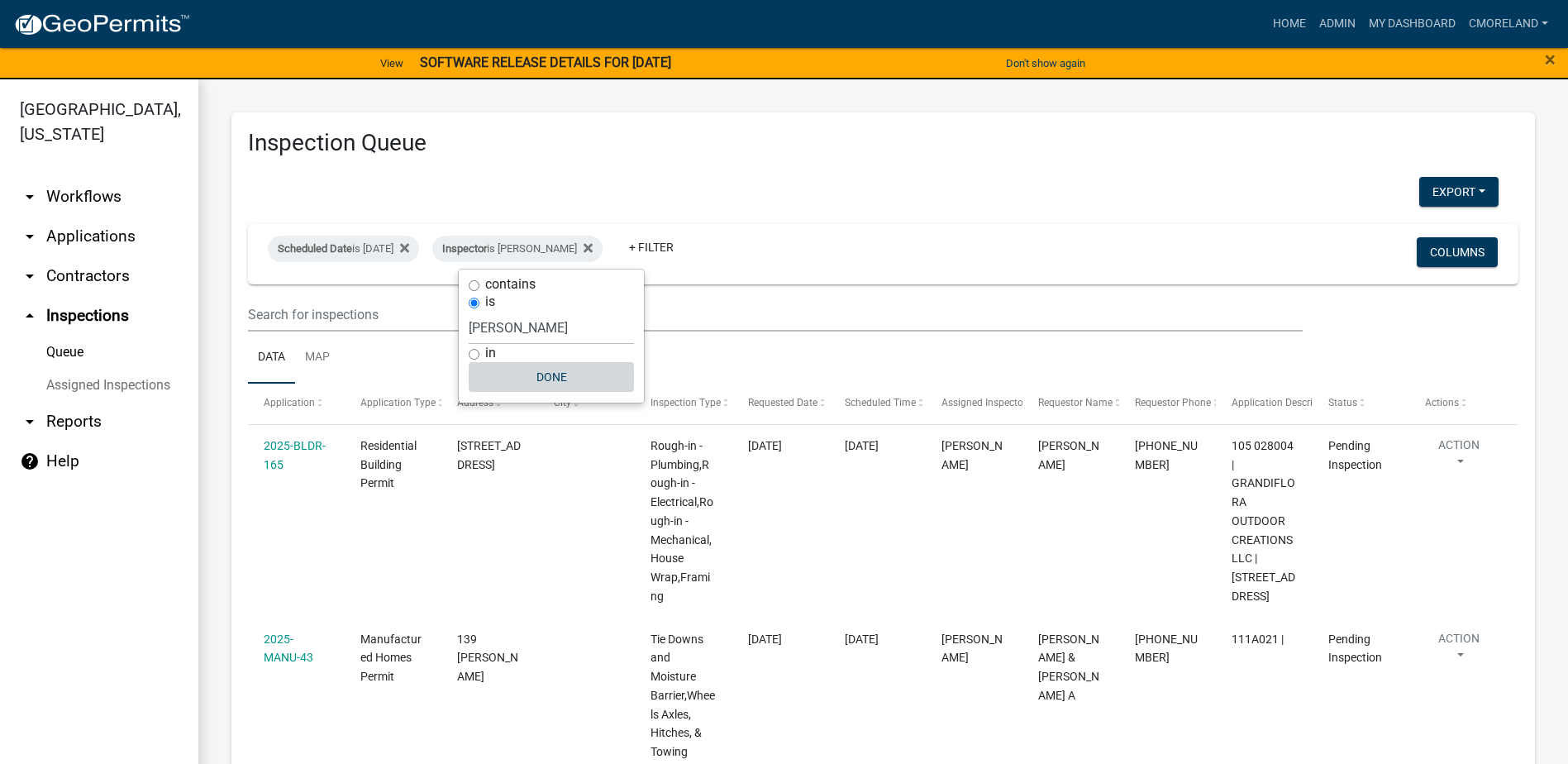
click at [540, 371] on button "Done" at bounding box center [551, 376] width 165 height 30
